Goal: Entertainment & Leisure: Consume media (video, audio)

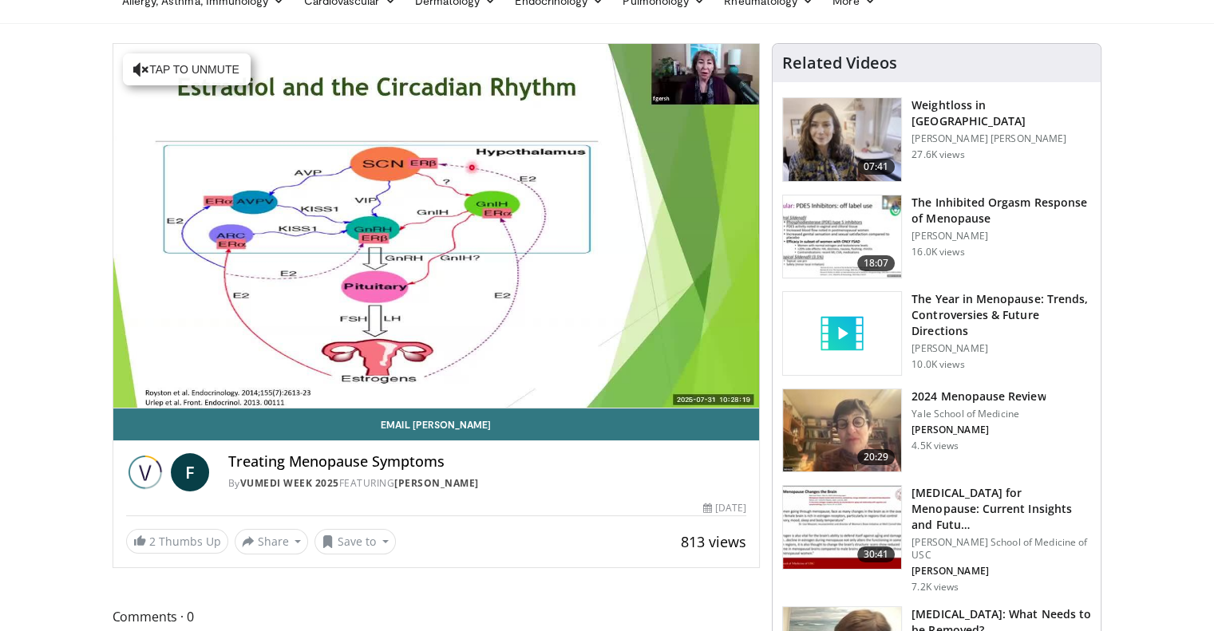
scroll to position [160, 0]
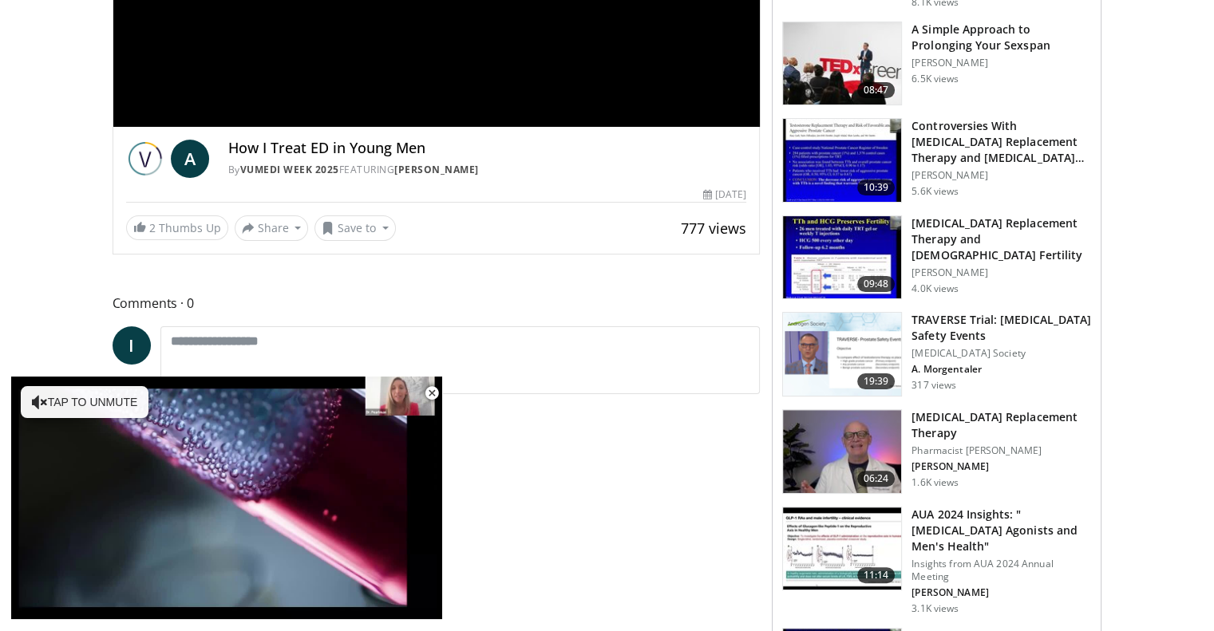
scroll to position [160, 0]
